Goal: Task Accomplishment & Management: Use online tool/utility

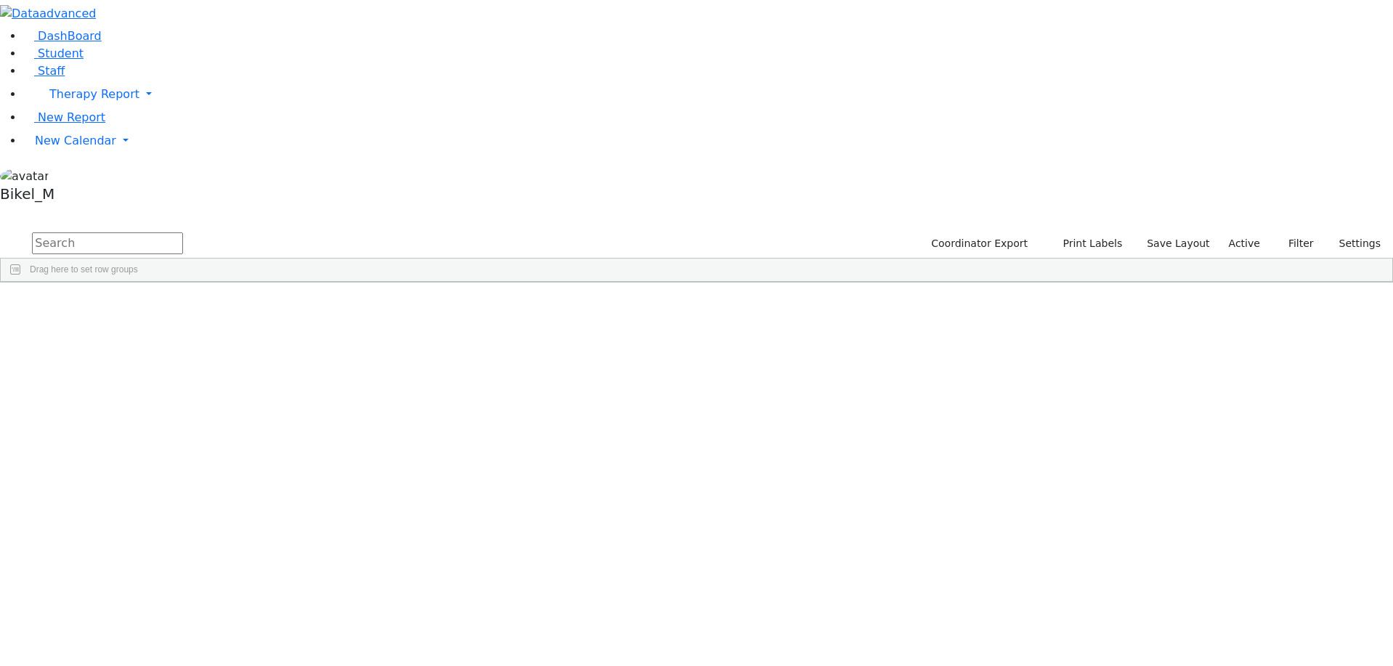
click at [183, 232] on input "text" at bounding box center [107, 243] width 151 height 22
click at [46, 78] on span "Staff" at bounding box center [51, 71] width 27 height 14
click at [46, 60] on span "Student" at bounding box center [61, 53] width 46 height 14
click at [59, 109] on link "Therapy Report" at bounding box center [708, 94] width 1370 height 29
click at [59, 78] on link "Staff" at bounding box center [43, 71] width 41 height 14
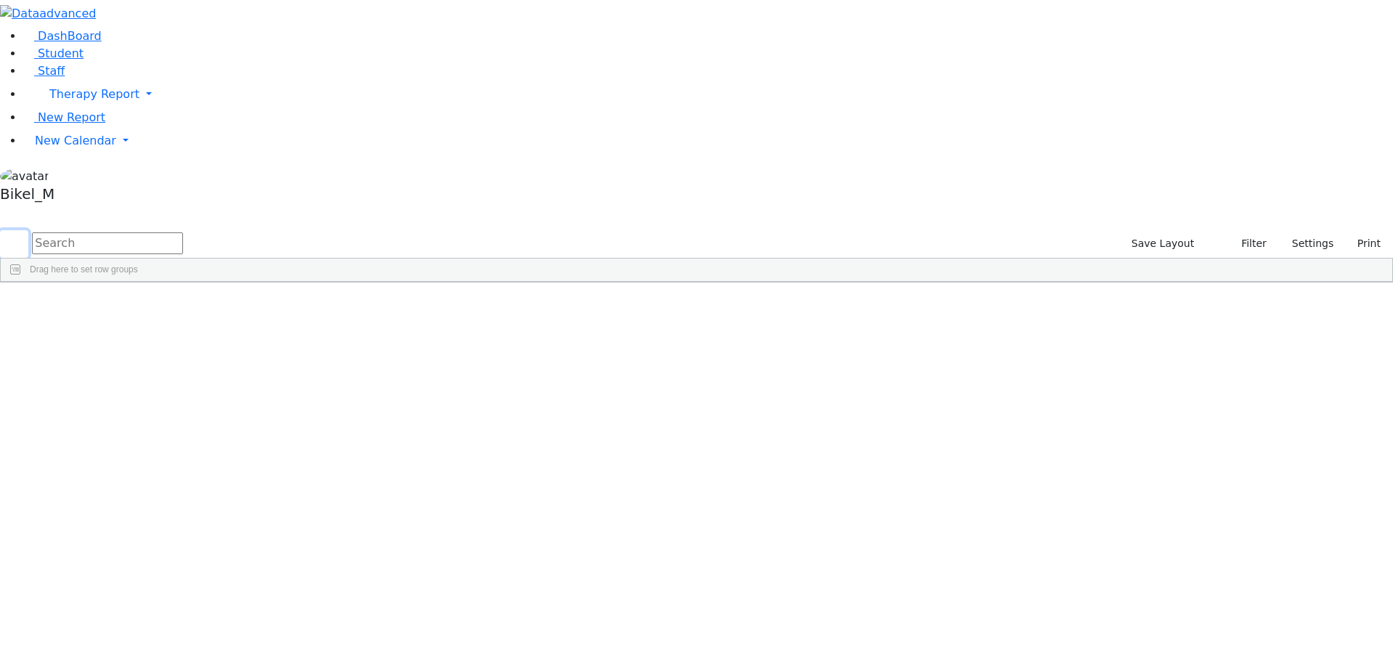
drag, startPoint x: 190, startPoint y: 63, endPoint x: 208, endPoint y: 59, distance: 18.7
click at [183, 230] on form at bounding box center [91, 244] width 183 height 28
click at [183, 232] on input "text" at bounding box center [107, 243] width 151 height 22
type input "bracha"
click at [175, 306] on div "Peymer" at bounding box center [132, 316] width 85 height 20
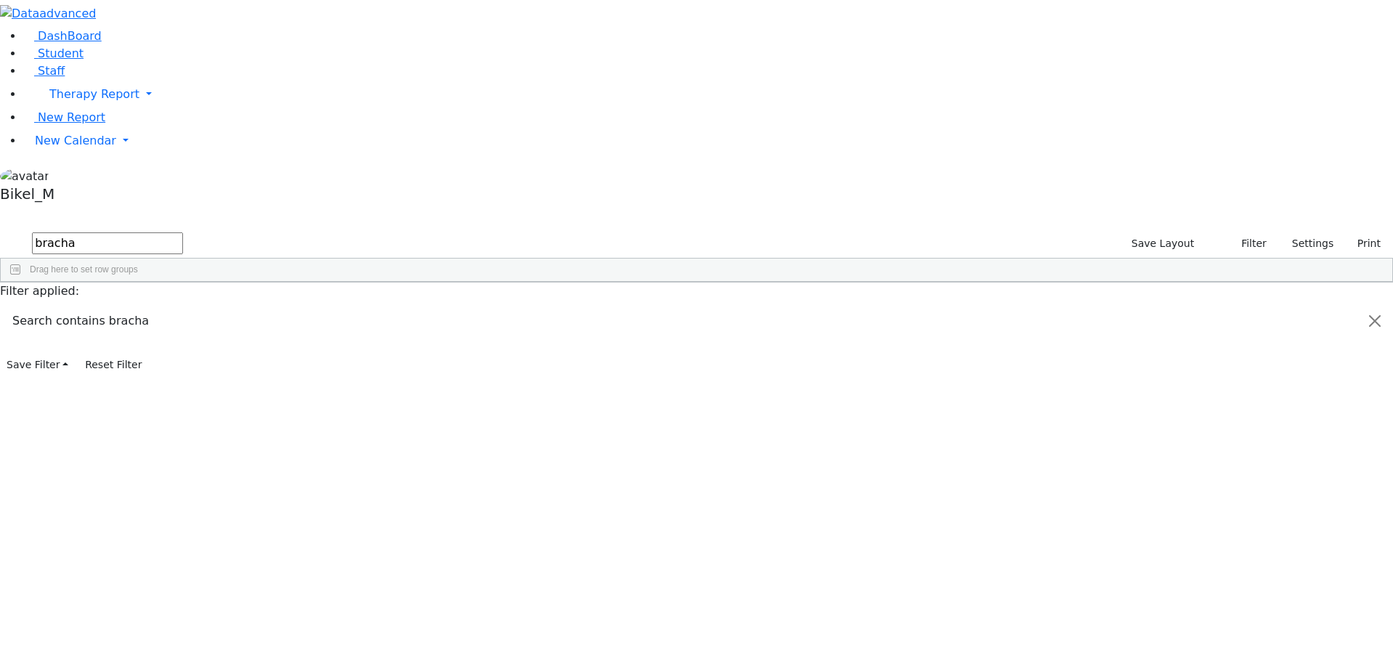
click at [175, 306] on div "Peymer" at bounding box center [132, 316] width 85 height 20
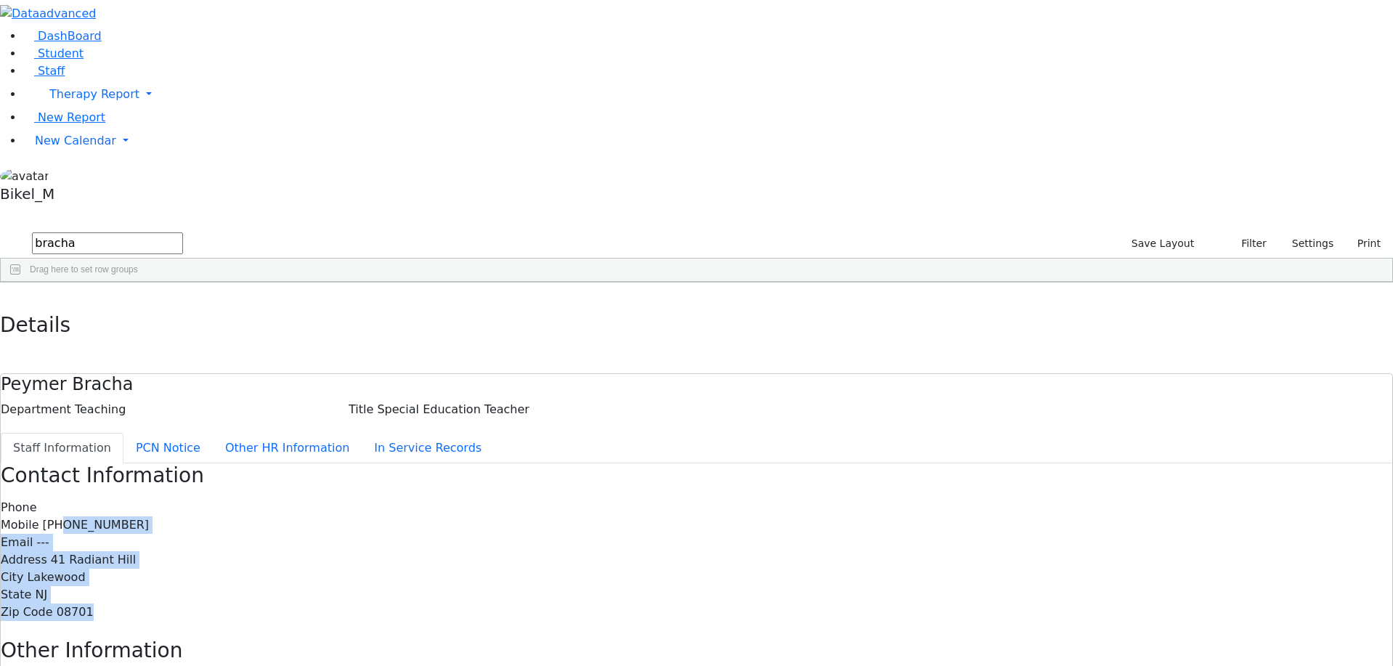
drag, startPoint x: 606, startPoint y: 301, endPoint x: 592, endPoint y: 202, distance: 100.5
click at [592, 499] on div "Phone Mobile (201) 638-4521 Email --- Address 41 Radiant Hill City Lakewood Sta…" at bounding box center [697, 560] width 1392 height 122
click at [150, 518] on span "(201) 638-4521" at bounding box center [96, 525] width 107 height 14
click at [617, 604] on div "Zip Code 08701" at bounding box center [697, 612] width 1392 height 17
drag, startPoint x: 605, startPoint y: 306, endPoint x: 541, endPoint y: 193, distance: 129.5
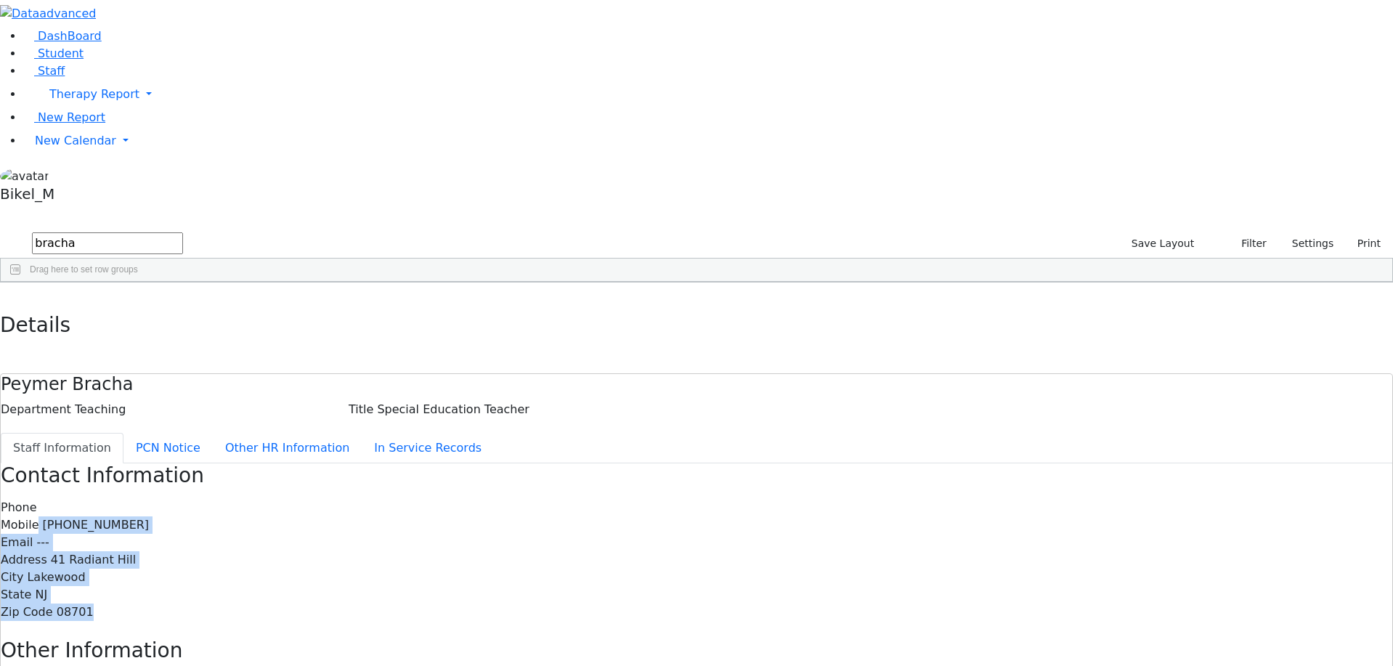
click at [541, 499] on div "Phone Mobile (201) 638-4521 Email --- Address 41 Radiant Hill City Lakewood Sta…" at bounding box center [697, 560] width 1392 height 122
drag, startPoint x: 457, startPoint y: 179, endPoint x: 652, endPoint y: 322, distance: 242.2
click at [652, 463] on div "Contact Information Phone Mobile (201) 638-4521 Email --- Address 41 Radiant Hi…" at bounding box center [697, 638] width 1392 height 351
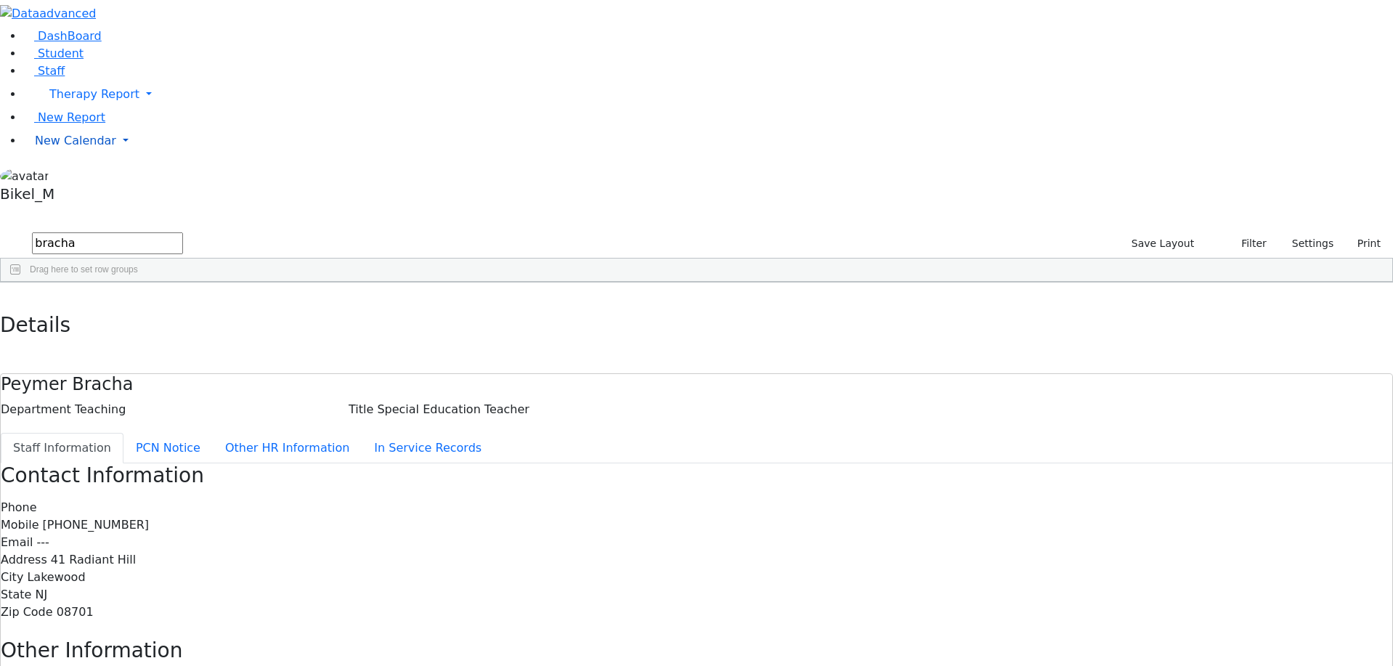
click at [73, 147] on span "New Calendar" at bounding box center [75, 141] width 81 height 14
click at [73, 177] on span "Calendar" at bounding box center [57, 170] width 52 height 14
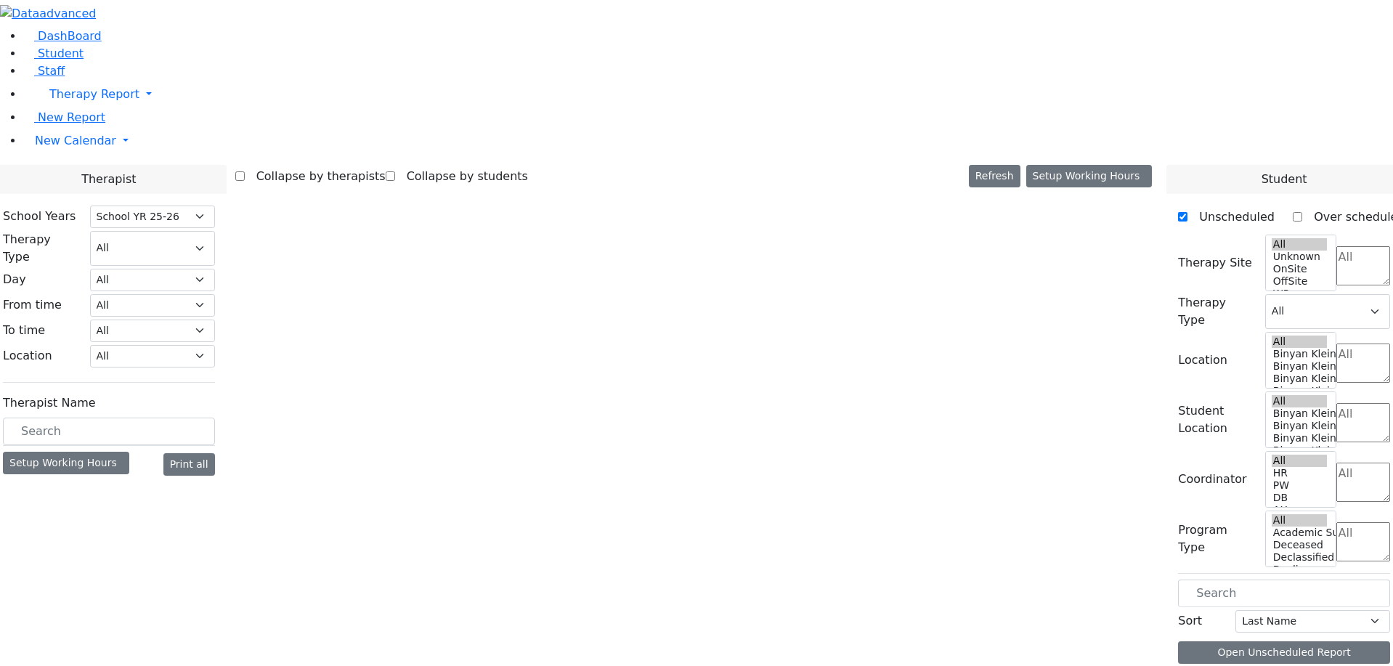
select select "212"
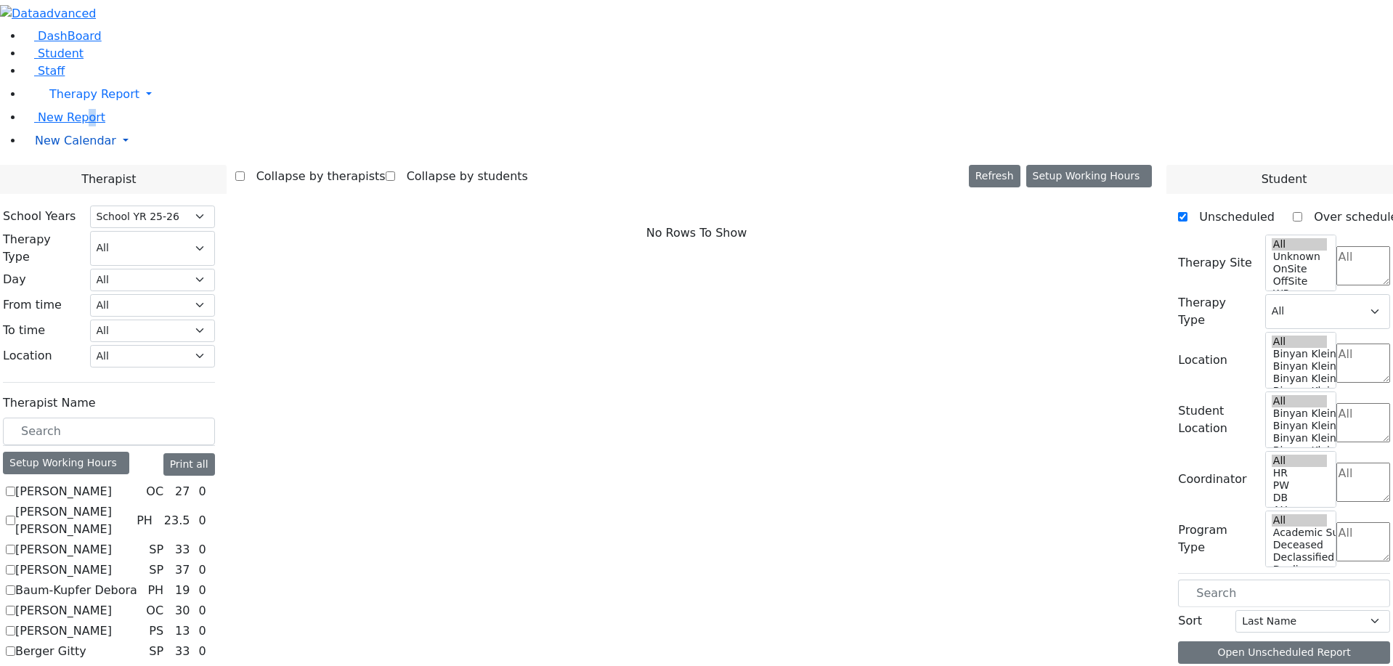
click at [76, 126] on li "New Report" at bounding box center [708, 117] width 1370 height 17
click at [69, 147] on span "New Calendar" at bounding box center [75, 141] width 81 height 14
click at [80, 194] on span "Teacher Report" at bounding box center [78, 187] width 87 height 14
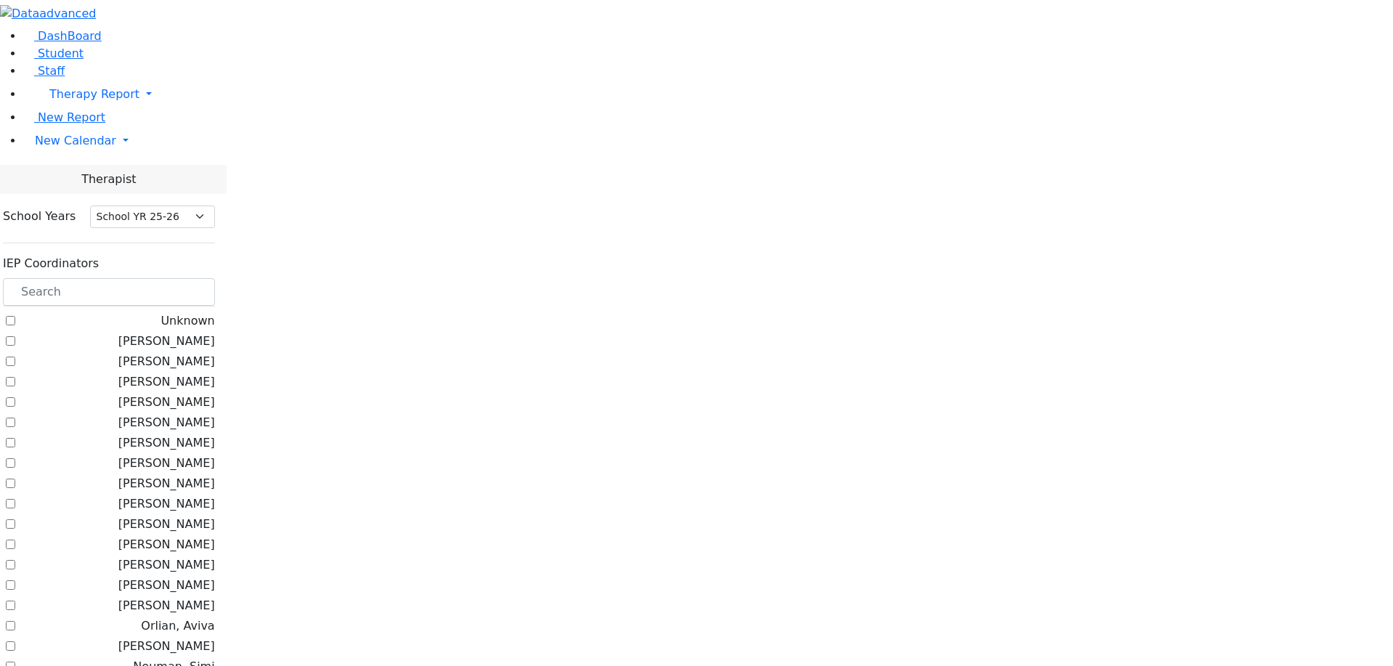
select select "212"
click at [212, 278] on input "text" at bounding box center [109, 292] width 212 height 28
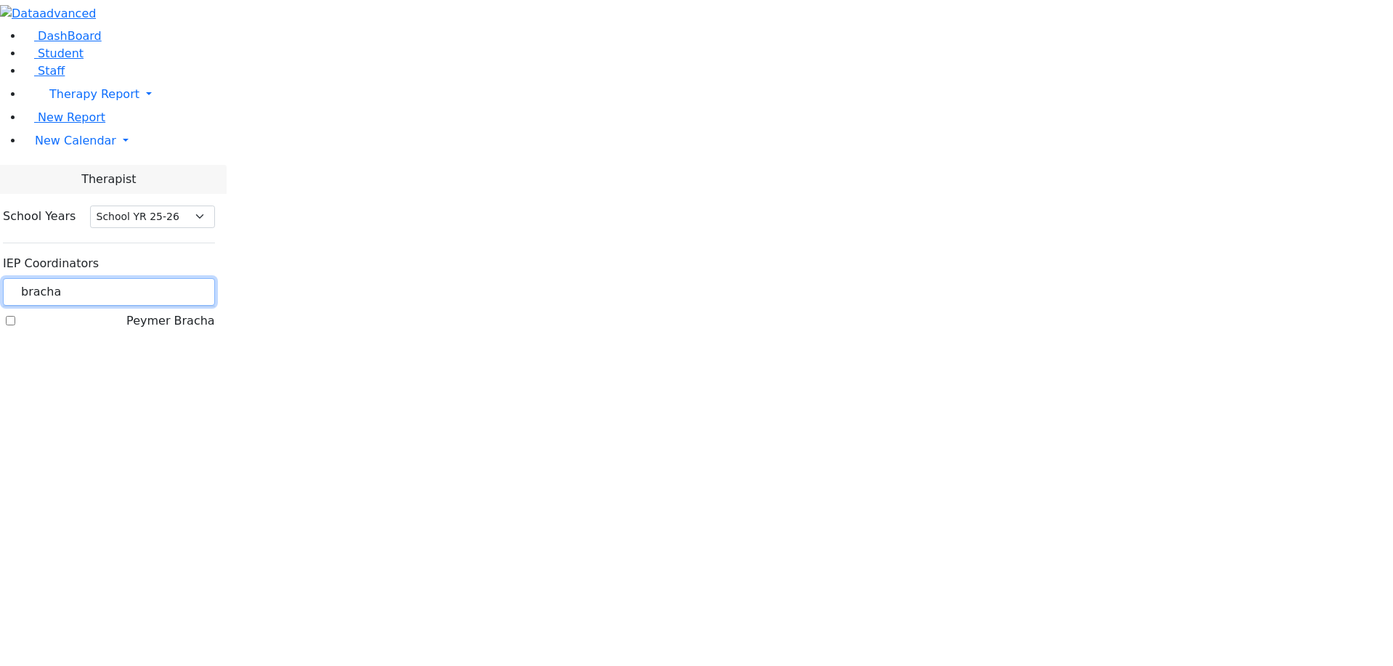
type input "bracha"
click at [182, 312] on label "Peymer Bracha" at bounding box center [170, 320] width 89 height 17
click at [15, 316] on input "Peymer Bracha" at bounding box center [10, 320] width 9 height 9
checkbox input "true"
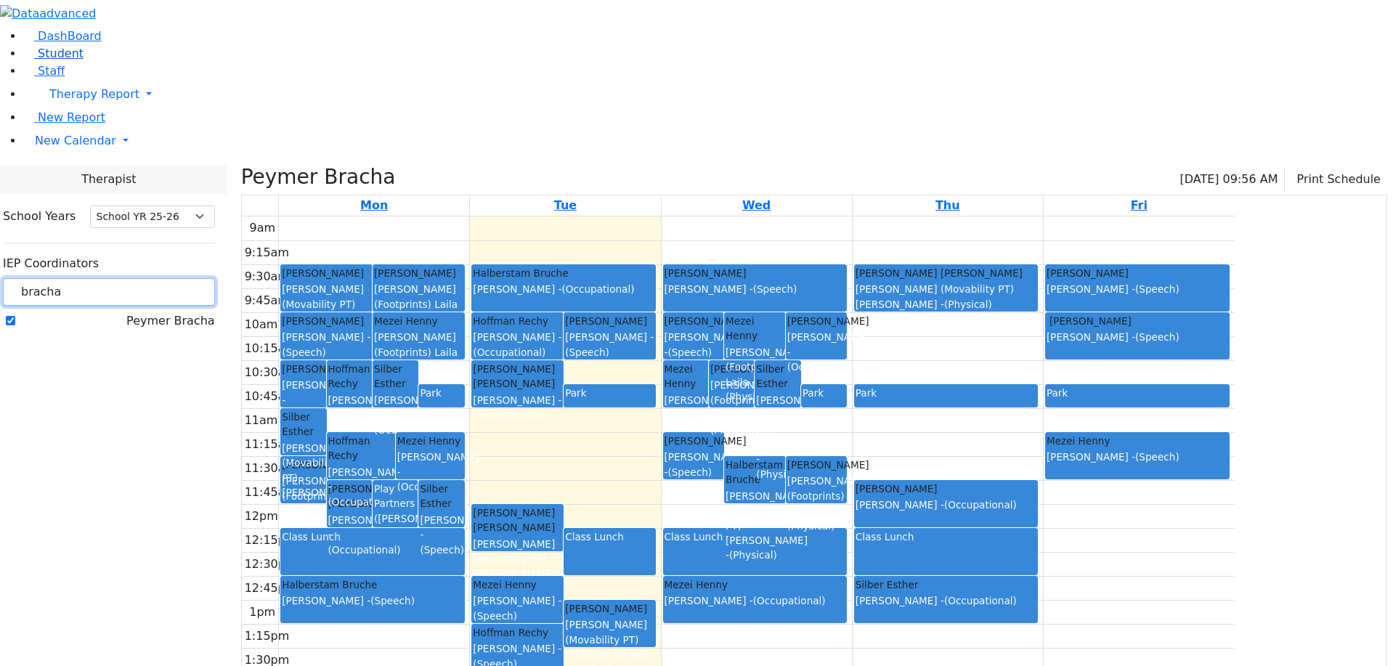
drag, startPoint x: 235, startPoint y: 129, endPoint x: 139, endPoint y: 116, distance: 96.0
click at [139, 116] on div "DashBoard Student Staff Therapy Report Student Old Calendar Report" at bounding box center [696, 396] width 1393 height 792
type input "simi"
click at [186, 312] on label "Neuman, Simi" at bounding box center [173, 320] width 81 height 17
click at [15, 316] on input "Neuman, Simi" at bounding box center [10, 320] width 9 height 9
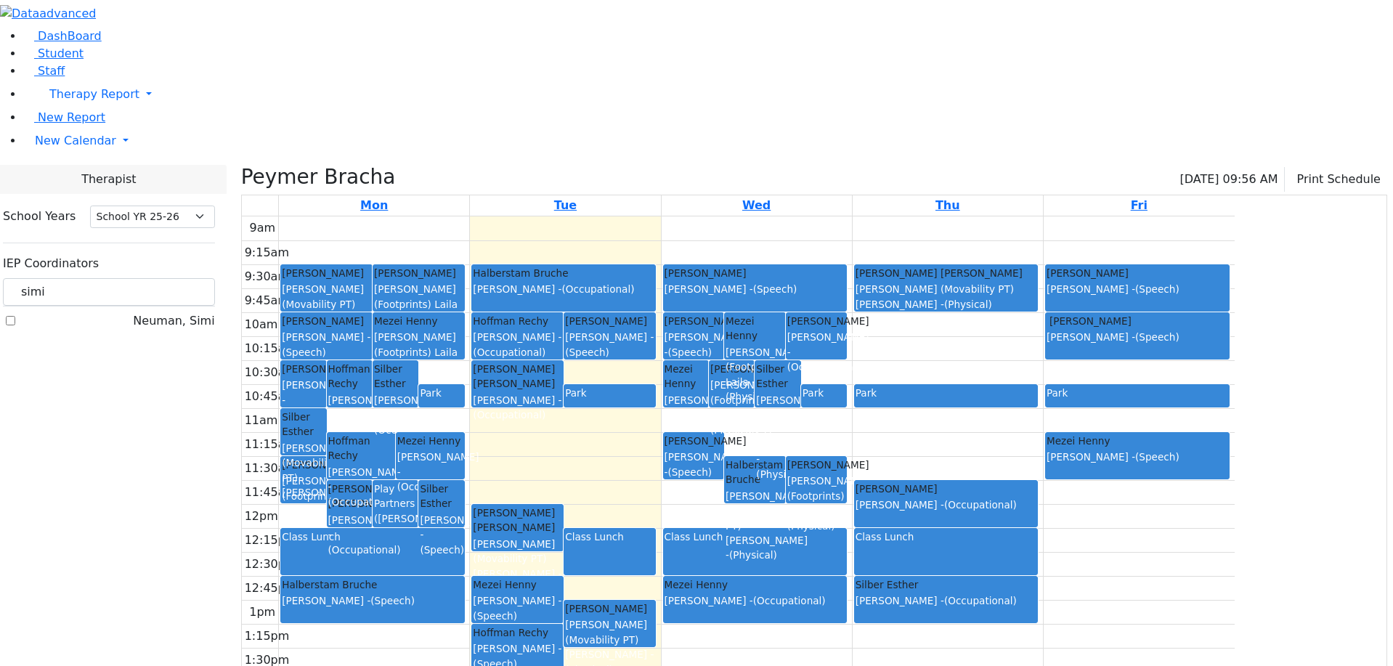
checkbox input "true"
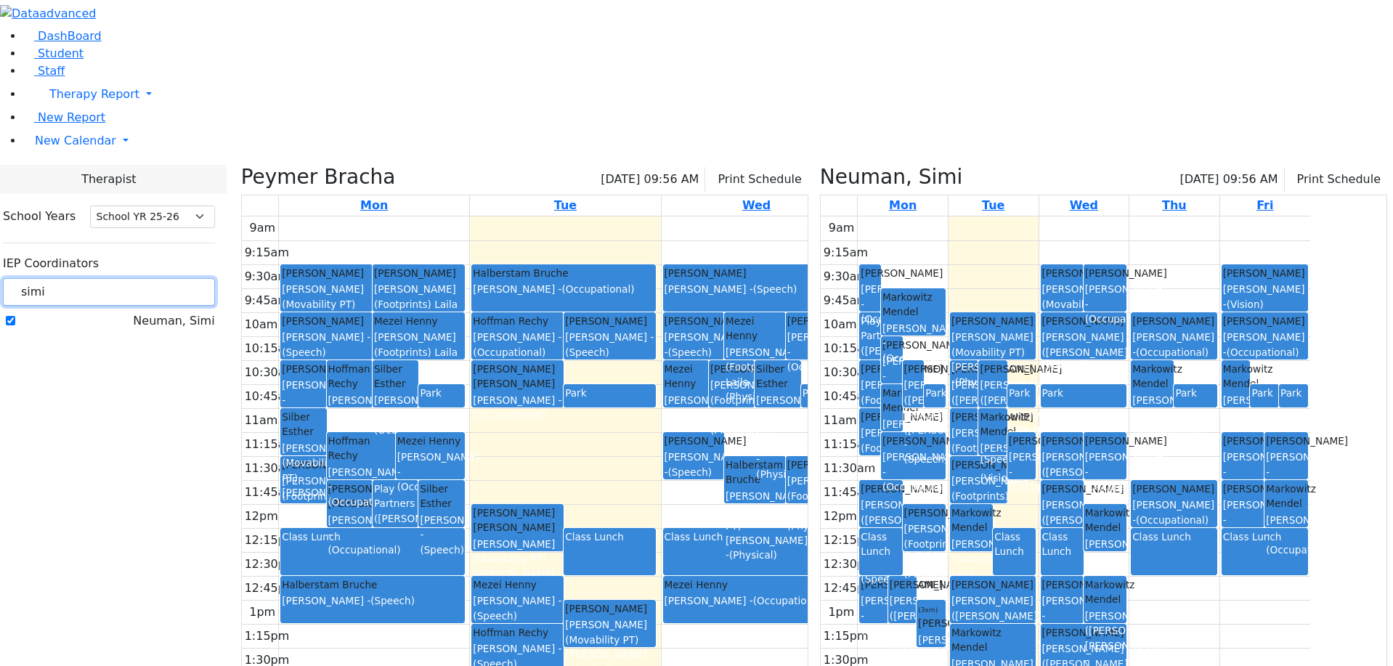
drag, startPoint x: 218, startPoint y: 130, endPoint x: 164, endPoint y: 124, distance: 54.1
click at [164, 194] on div "School Years Select School YR Summer YR 25 School YR 25-26 Summer YR 25 School …" at bounding box center [108, 269] width 235 height 150
type input "gold"
click at [182, 353] on label "[PERSON_NAME]" at bounding box center [166, 361] width 97 height 17
click at [15, 357] on input "[PERSON_NAME]" at bounding box center [10, 361] width 9 height 9
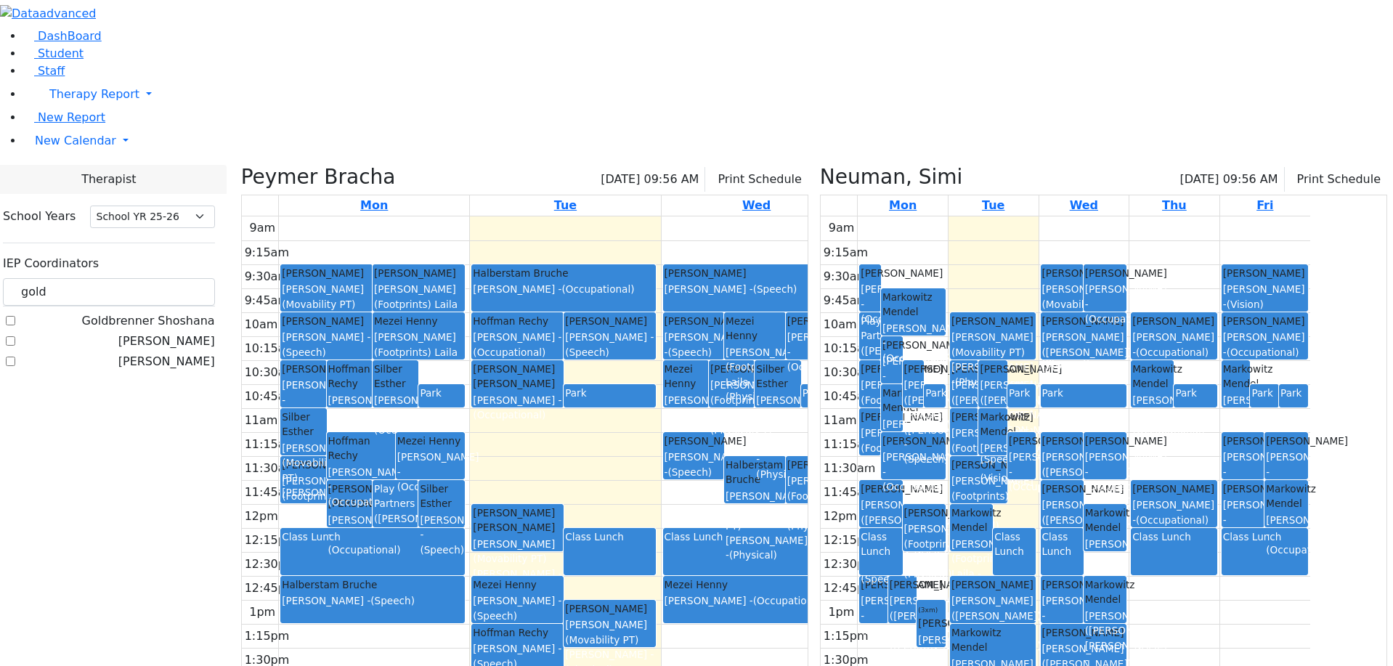
checkbox input "true"
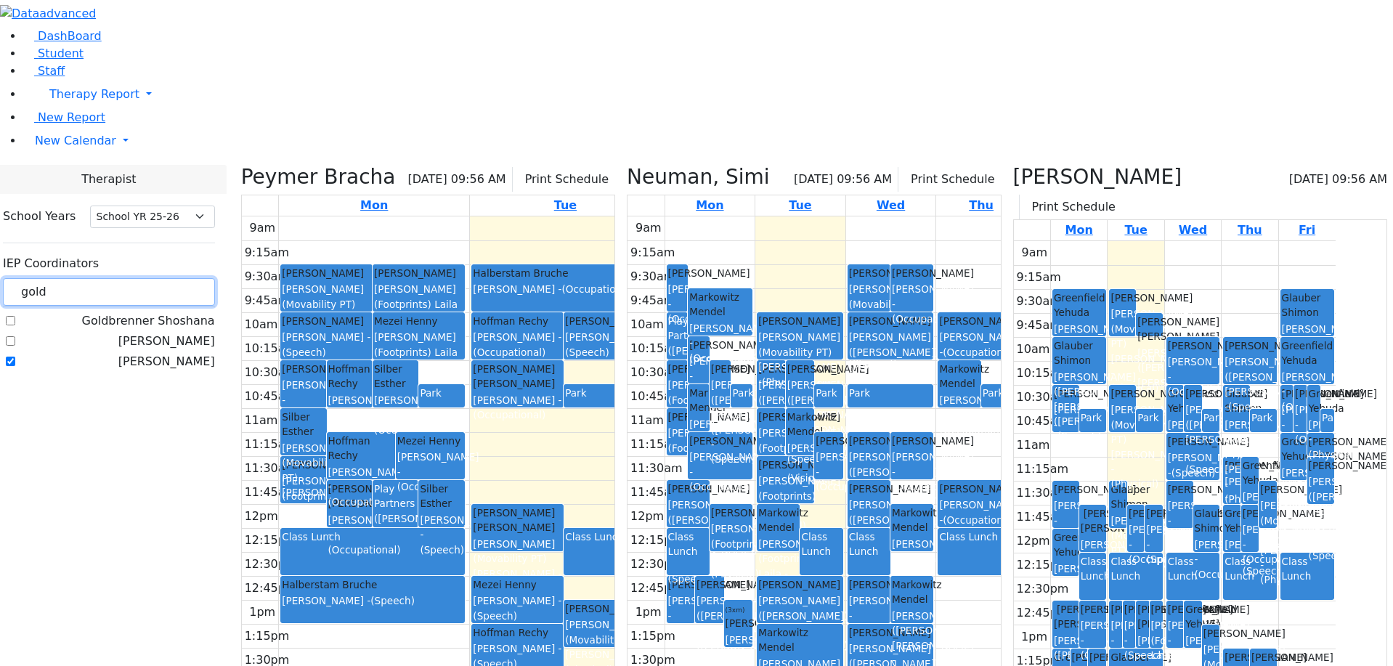
drag, startPoint x: 224, startPoint y: 129, endPoint x: 183, endPoint y: 129, distance: 41.4
click at [183, 278] on div "gold" at bounding box center [109, 292] width 212 height 28
type input "est"
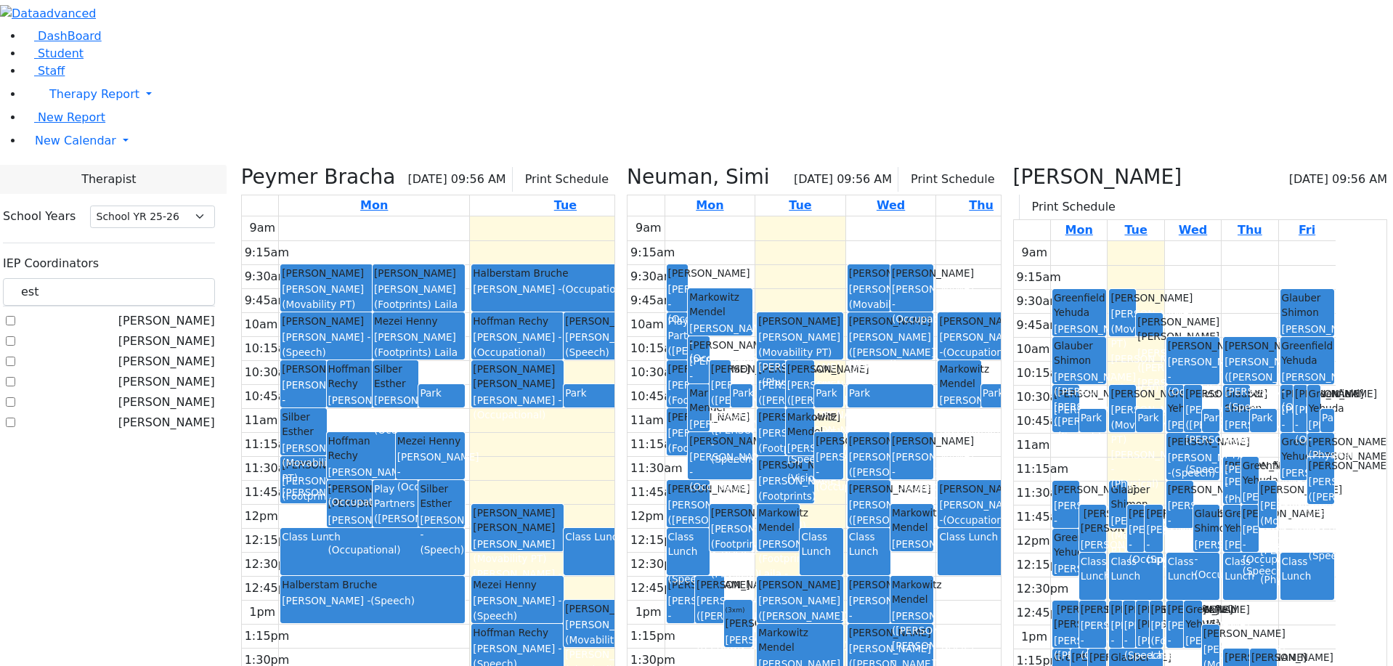
click at [182, 414] on label "[PERSON_NAME]" at bounding box center [166, 422] width 97 height 17
click at [15, 418] on input "[PERSON_NAME]" at bounding box center [10, 422] width 9 height 9
checkbox input "true"
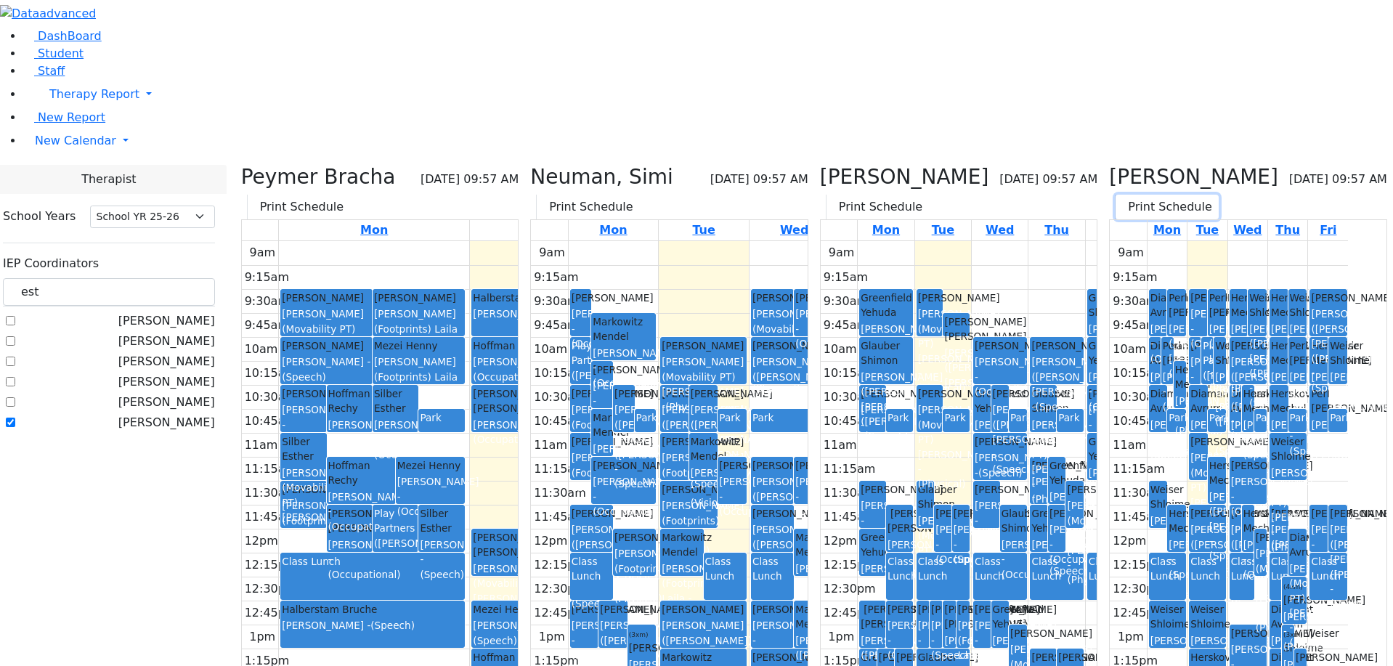
click at [1125, 200] on icon "button" at bounding box center [1125, 207] width 0 height 14
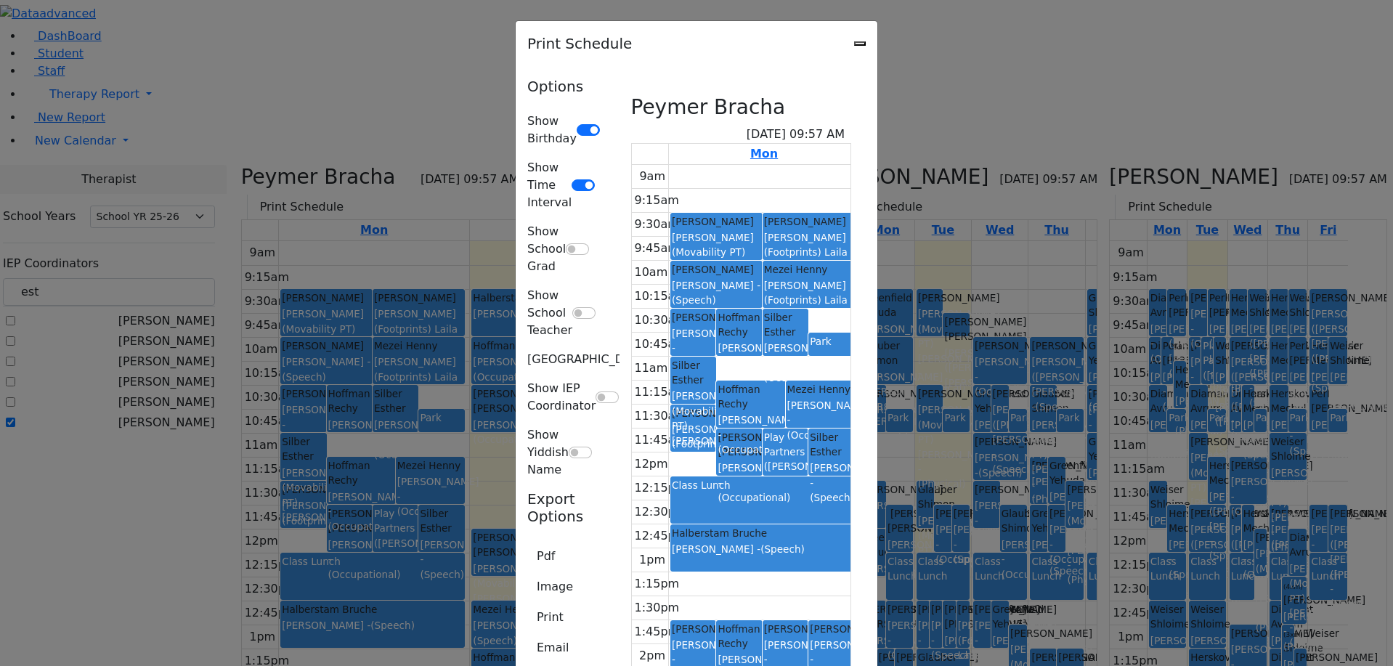
scroll to position [1380, 0]
click at [527, 604] on button "Print" at bounding box center [550, 618] width 46 height 28
